Goal: Transaction & Acquisition: Book appointment/travel/reservation

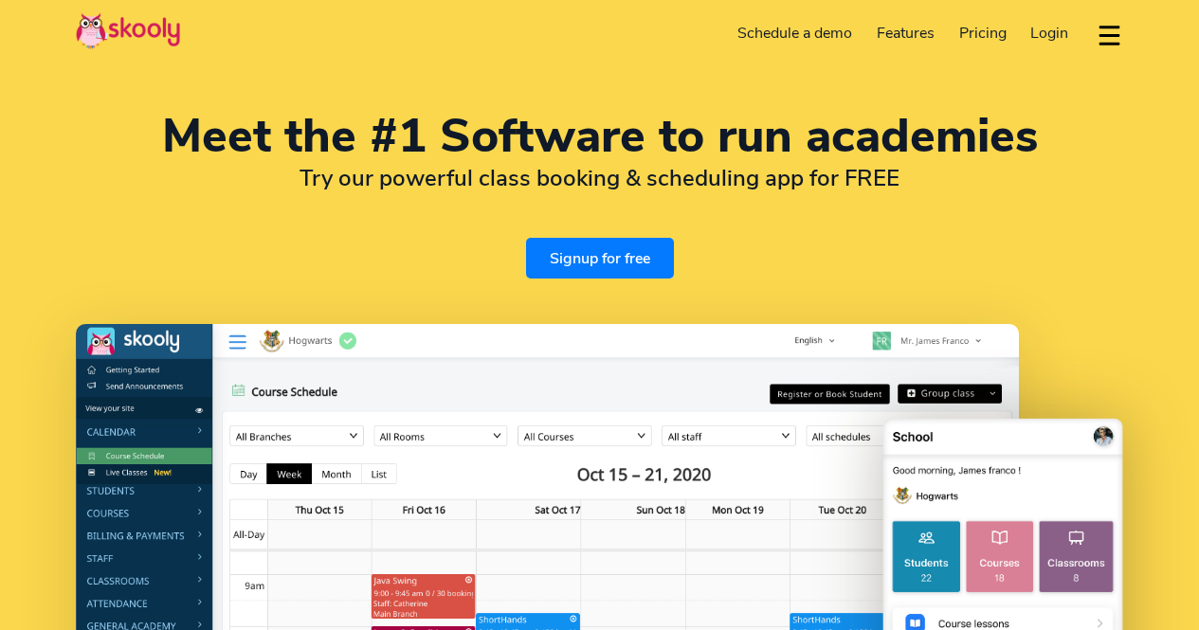
select select "en"
select select "65"
select select "[GEOGRAPHIC_DATA]"
select select "[GEOGRAPHIC_DATA]/[GEOGRAPHIC_DATA]"
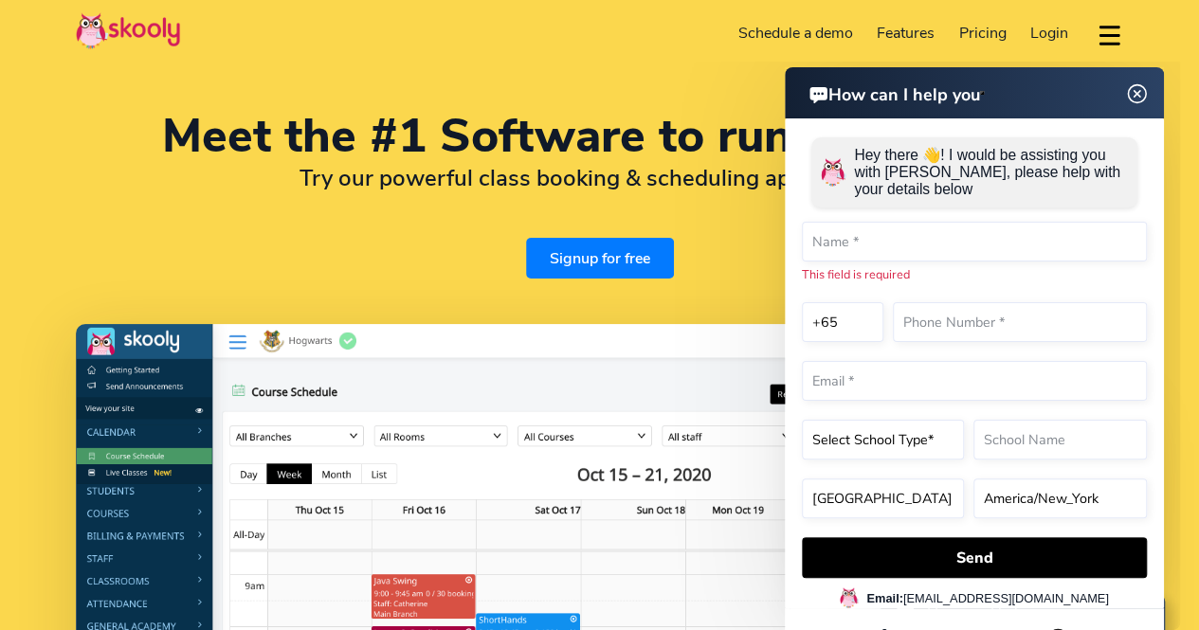
click at [764, 29] on link "Schedule a demo" at bounding box center [795, 33] width 139 height 30
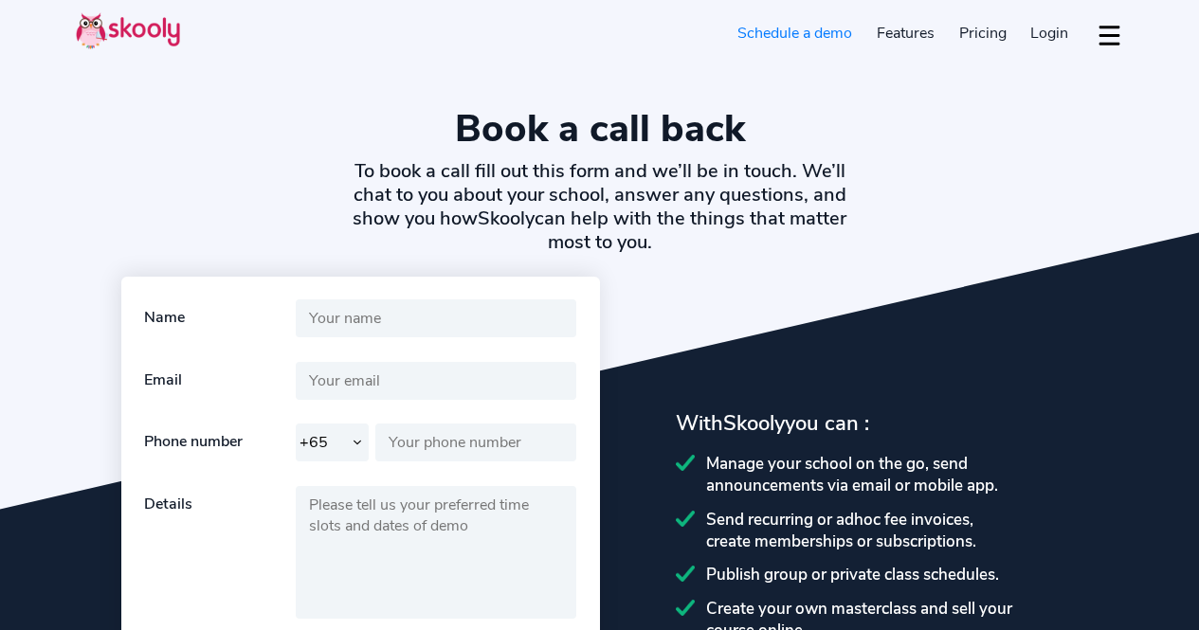
select select "65"
select select "en"
select select "65"
select select "[GEOGRAPHIC_DATA]"
select select "[GEOGRAPHIC_DATA]/[GEOGRAPHIC_DATA]"
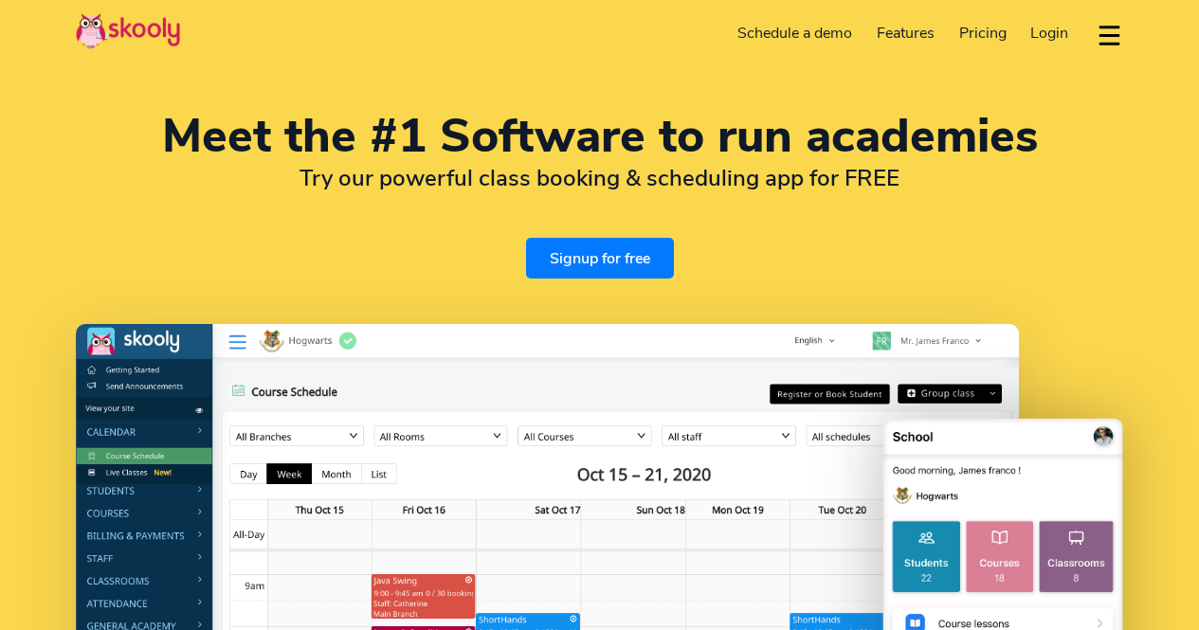
select select "en"
select select "65"
select select "[GEOGRAPHIC_DATA]"
select select "[GEOGRAPHIC_DATA]/[GEOGRAPHIC_DATA]"
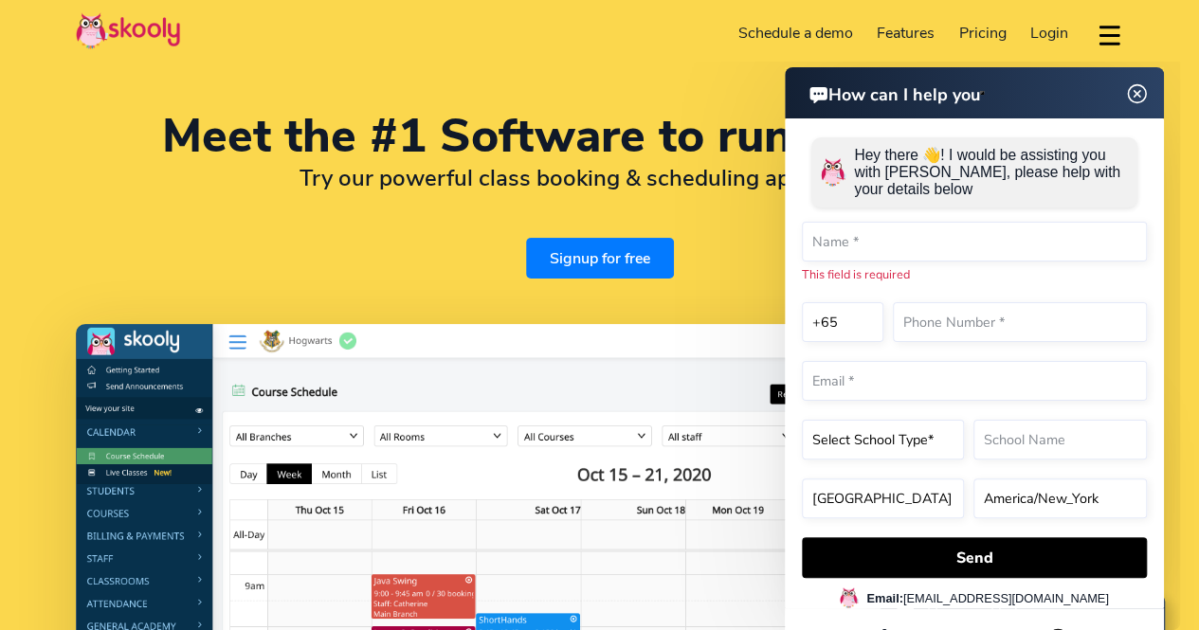
click at [347, 242] on div "Meet the #1 Software to run academies Try our powerful class booking & scheduli…" at bounding box center [600, 196] width 1048 height 165
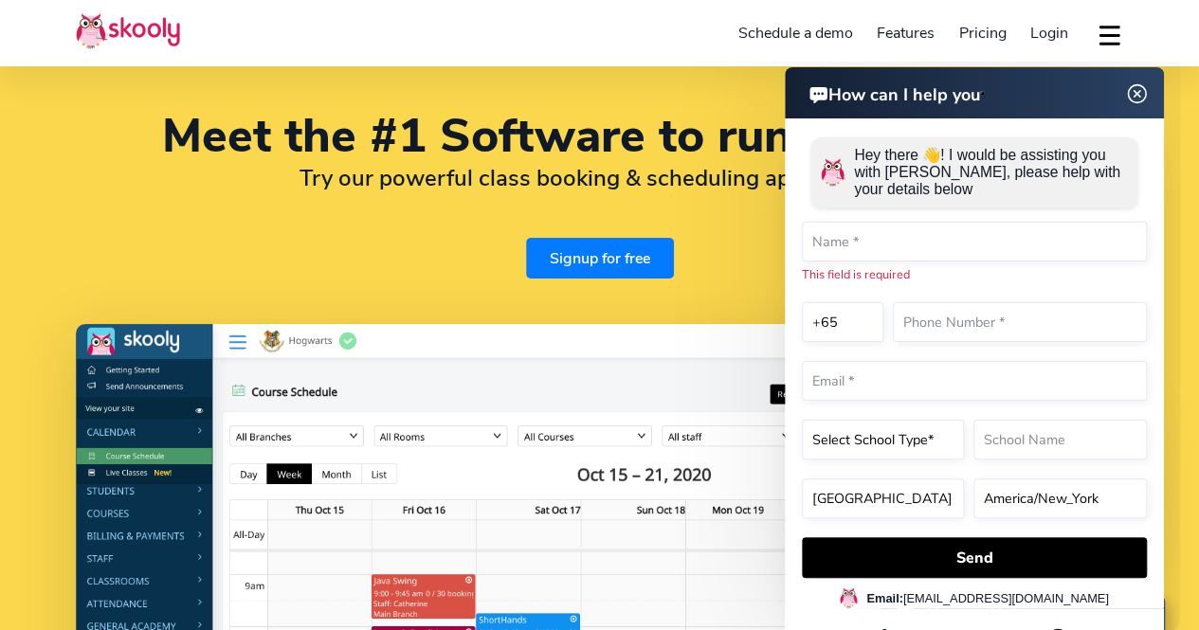
scroll to position [157, 0]
